Goal: Check status: Check status

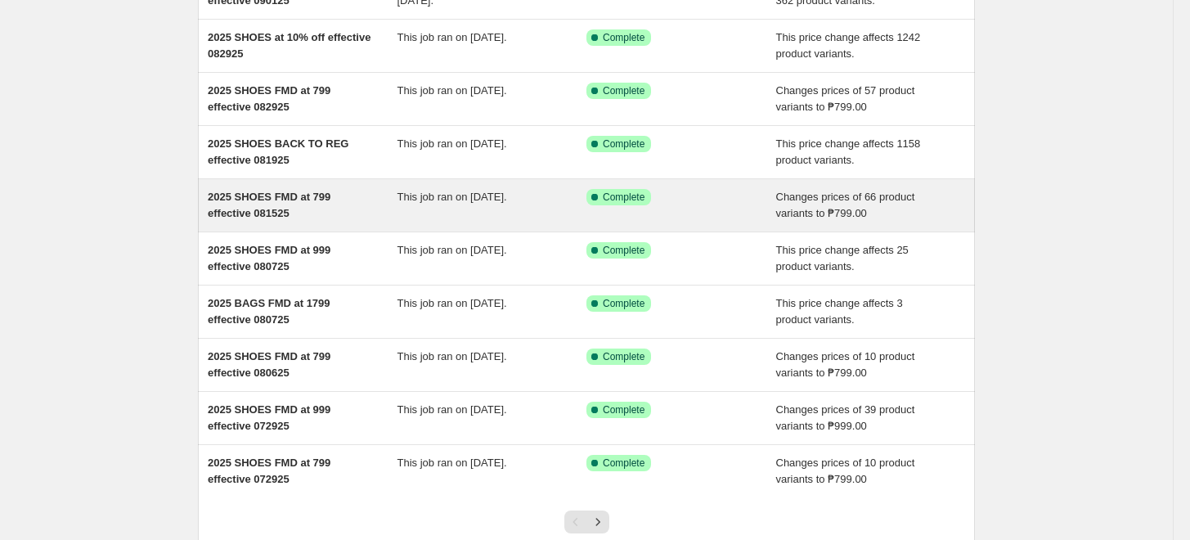
scroll to position [301, 0]
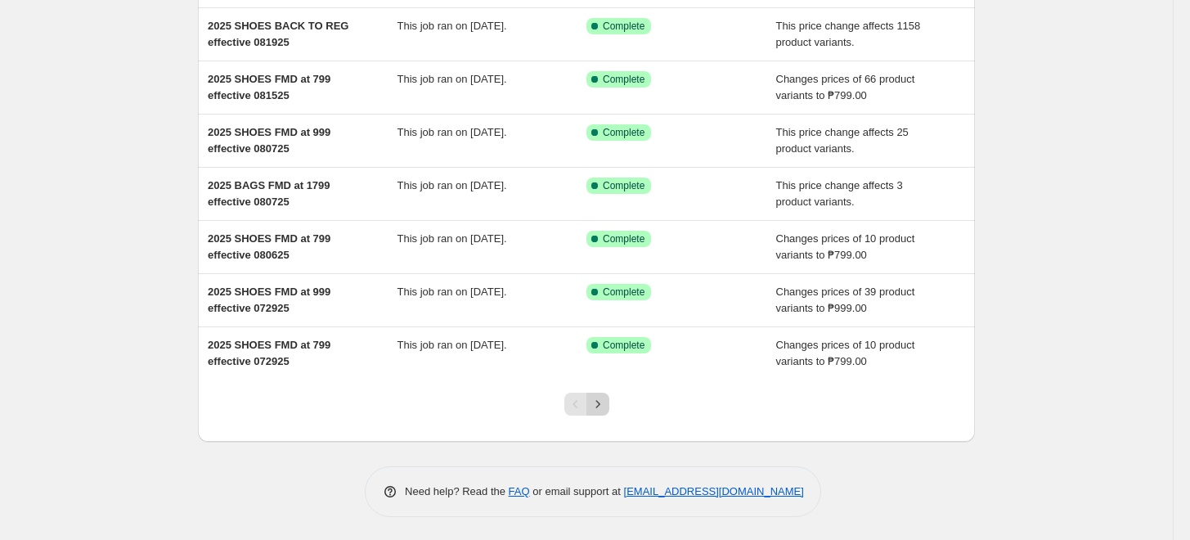
click at [606, 405] on icon "Next" at bounding box center [598, 404] width 16 height 16
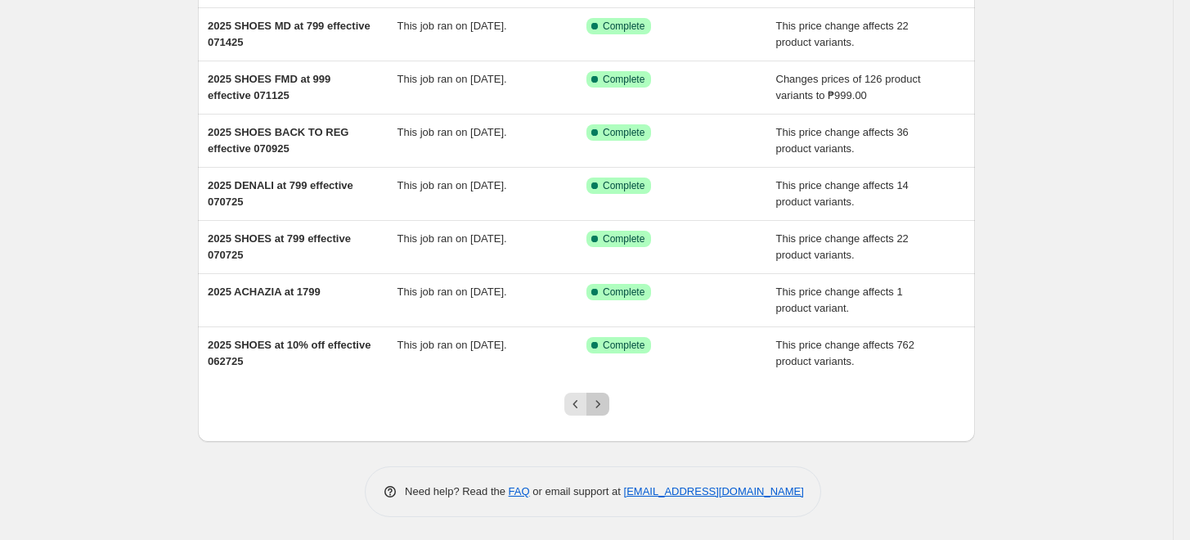
click at [602, 405] on icon "Next" at bounding box center [598, 404] width 16 height 16
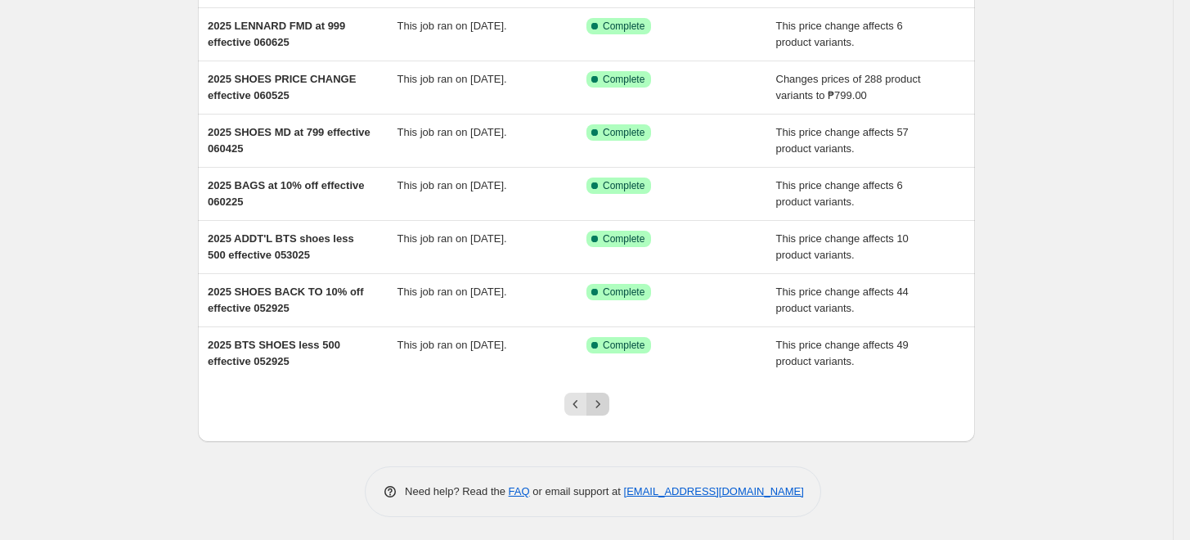
click at [600, 408] on icon "Next" at bounding box center [598, 404] width 16 height 16
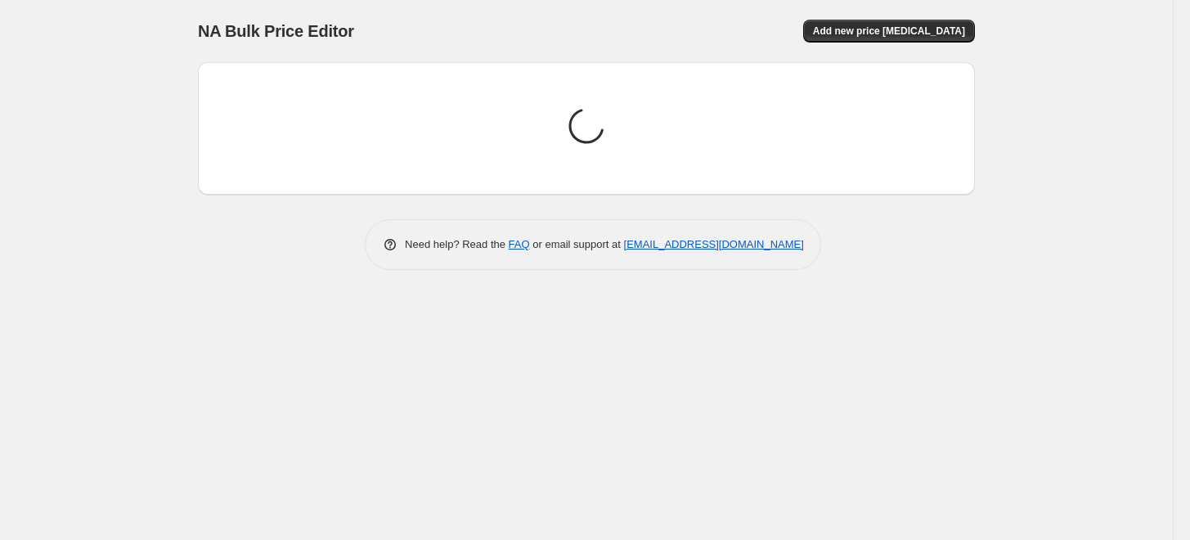
scroll to position [0, 0]
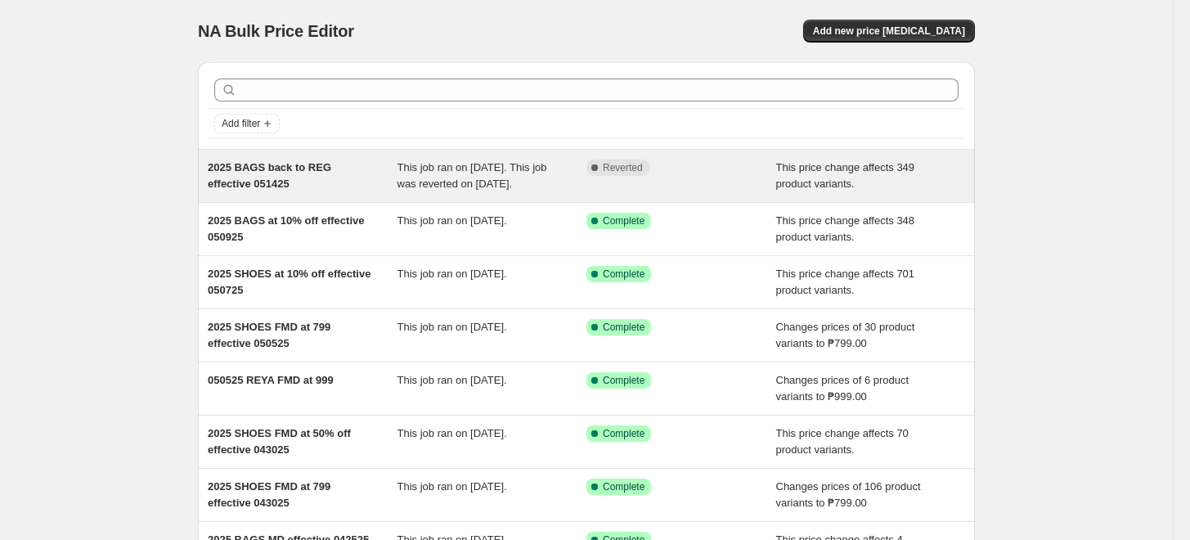
click at [413, 182] on span "This job ran on [DATE]. This job was reverted on [DATE]." at bounding box center [473, 175] width 150 height 29
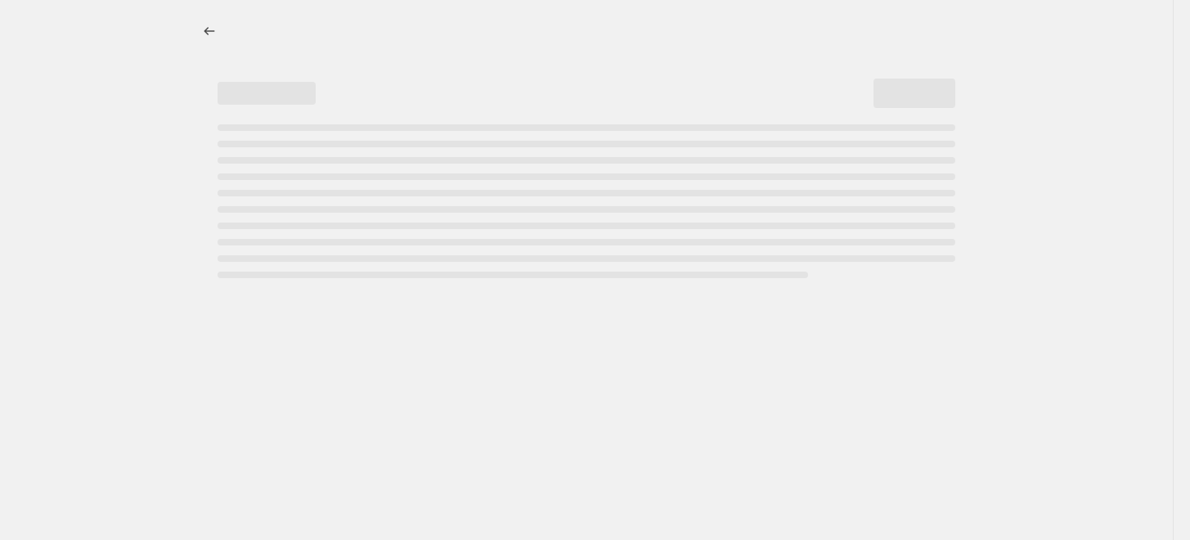
select select "ecap"
select select "no_change"
select select "tag"
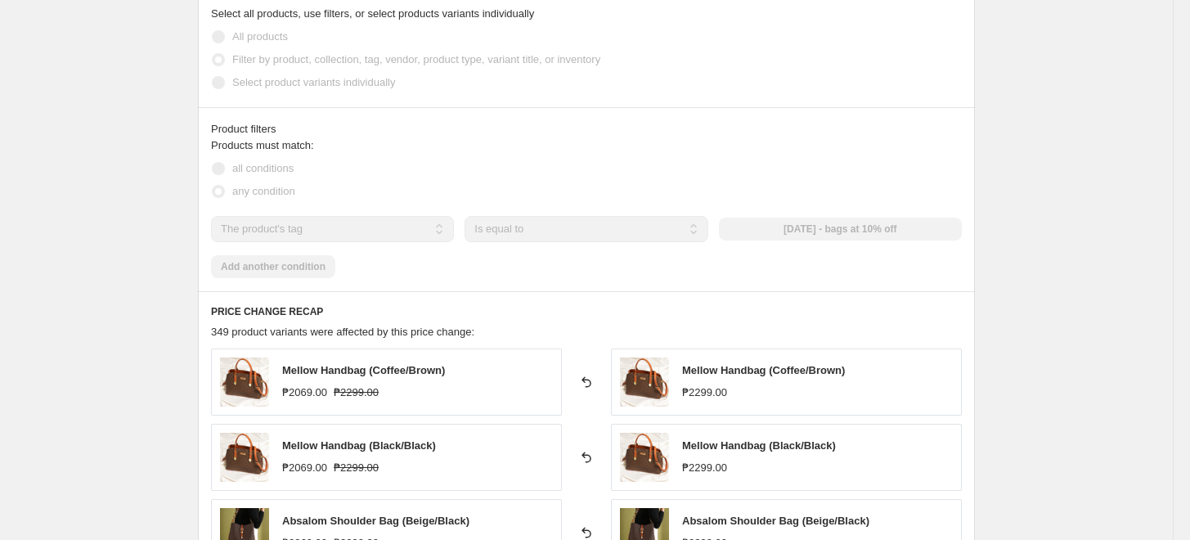
scroll to position [1000, 0]
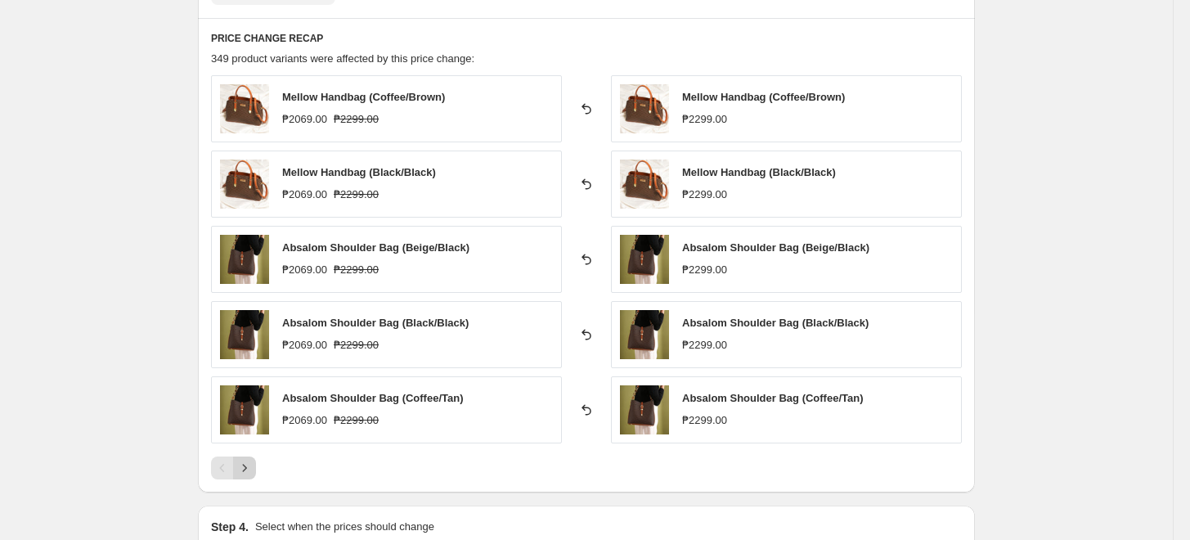
click at [253, 472] on icon "Next" at bounding box center [244, 468] width 16 height 16
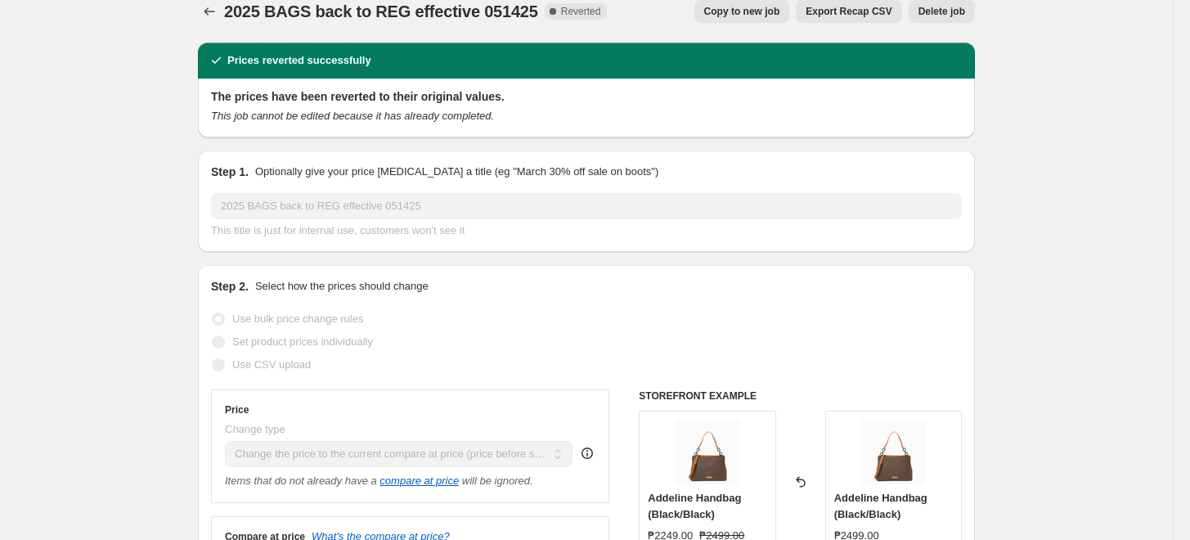
scroll to position [0, 0]
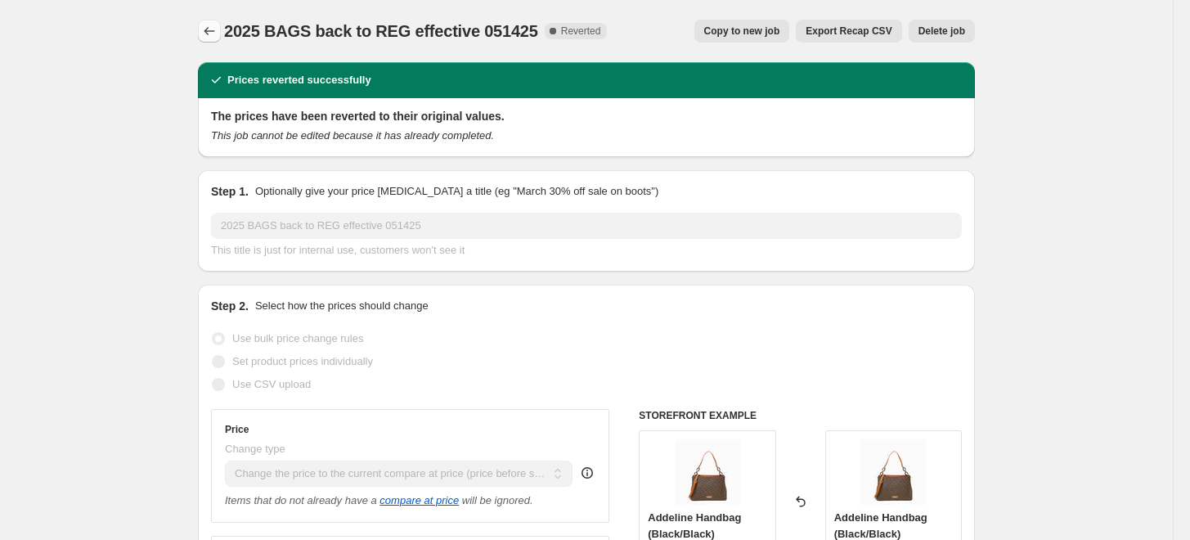
click at [209, 27] on icon "Price change jobs" at bounding box center [209, 31] width 16 height 16
